Goal: Task Accomplishment & Management: Manage account settings

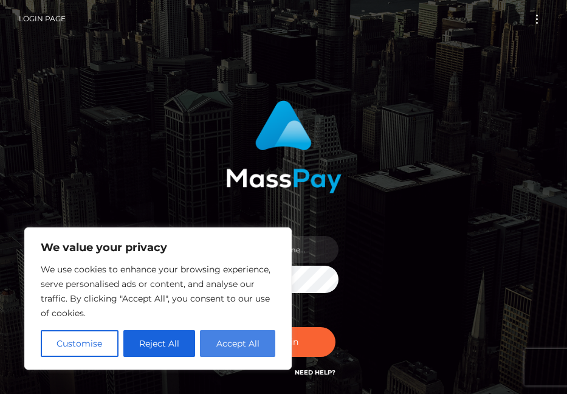
click at [221, 342] on button "Accept All" at bounding box center [237, 343] width 75 height 27
checkbox input "true"
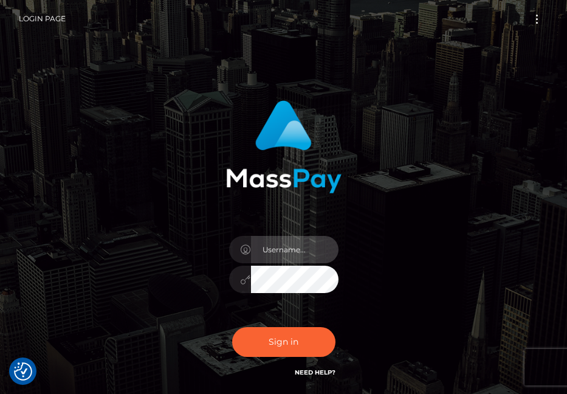
click at [267, 249] on input "text" at bounding box center [295, 249] width 88 height 27
type input "[EMAIL_ADDRESS][DOMAIN_NAME]"
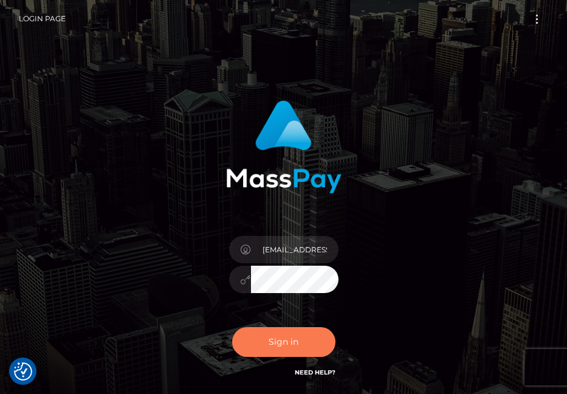
click at [283, 342] on button "Sign in" at bounding box center [283, 342] width 103 height 30
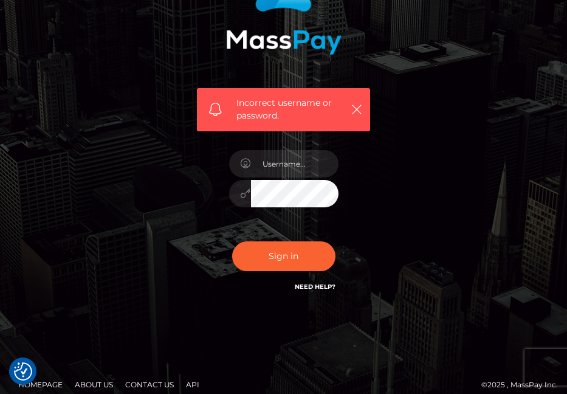
scroll to position [151, 0]
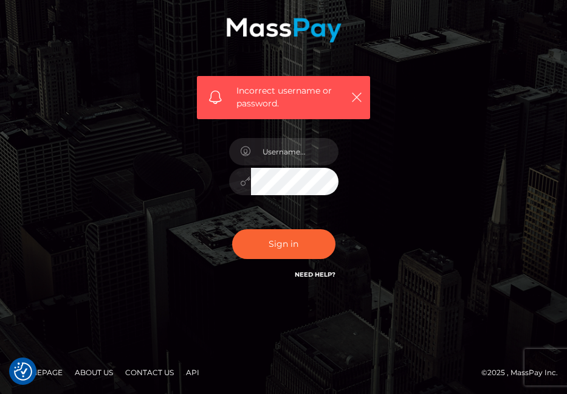
click at [312, 273] on link "Need Help?" at bounding box center [315, 275] width 41 height 8
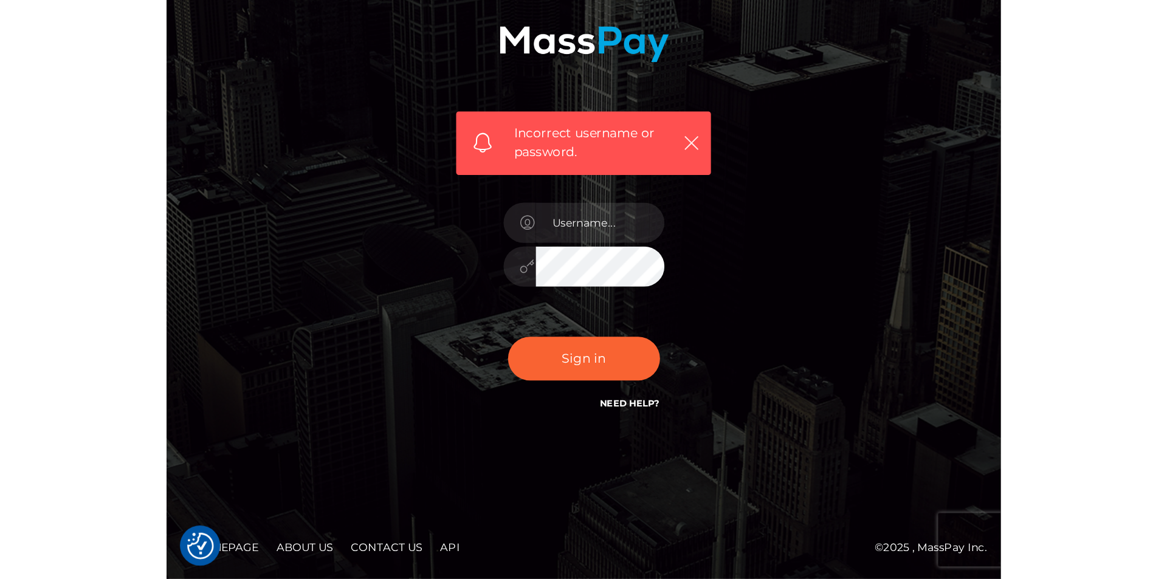
scroll to position [0, 0]
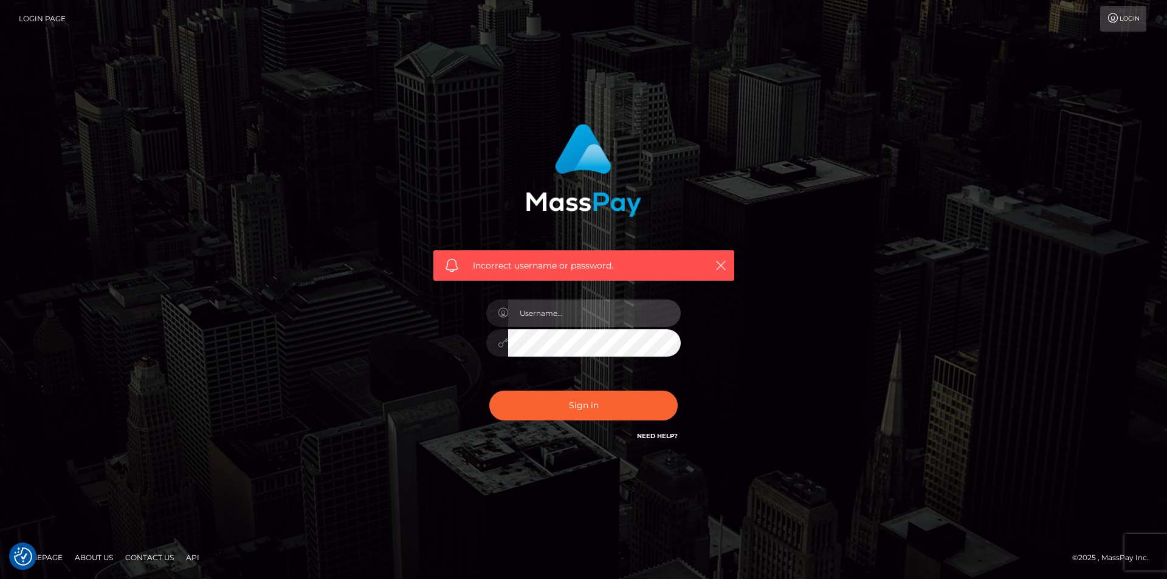
click at [567, 308] on input "text" at bounding box center [594, 313] width 173 height 27
click at [543, 317] on input "text" at bounding box center [594, 313] width 173 height 27
type input "[EMAIL_ADDRESS][DOMAIN_NAME]"
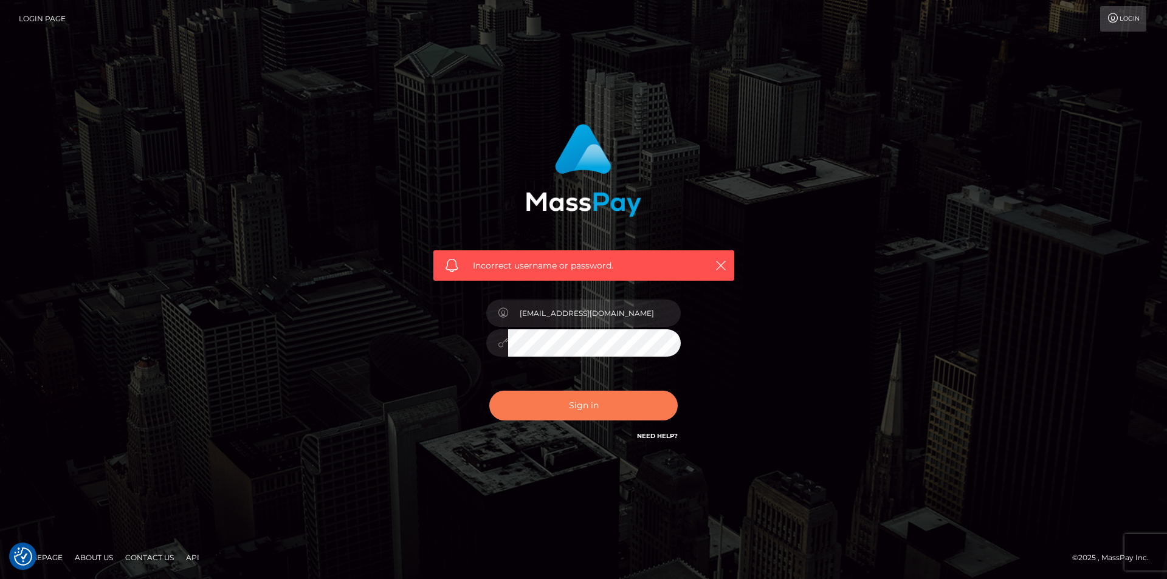
click at [567, 393] on button "Sign in" at bounding box center [583, 406] width 188 height 30
click at [450, 264] on span at bounding box center [451, 265] width 13 height 13
click at [655, 436] on link "Need Help?" at bounding box center [657, 436] width 41 height 8
